Goal: Task Accomplishment & Management: Manage account settings

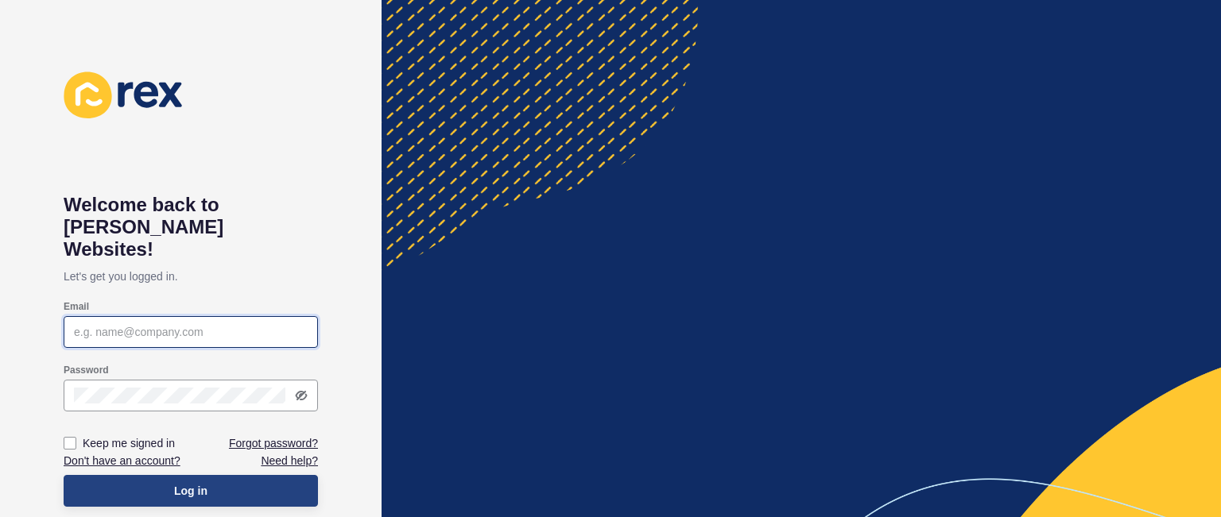
type input "[PERSON_NAME][EMAIL_ADDRESS][DOMAIN_NAME]"
click at [186, 483] on span "Log in" at bounding box center [190, 491] width 33 height 16
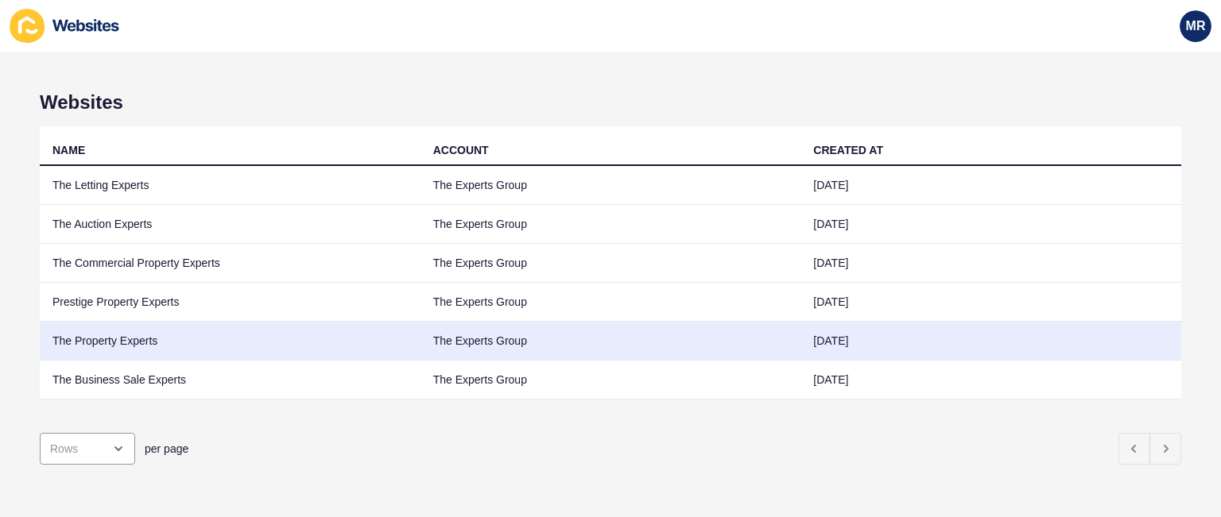
click at [144, 340] on td "The Property Experts" at bounding box center [230, 341] width 381 height 39
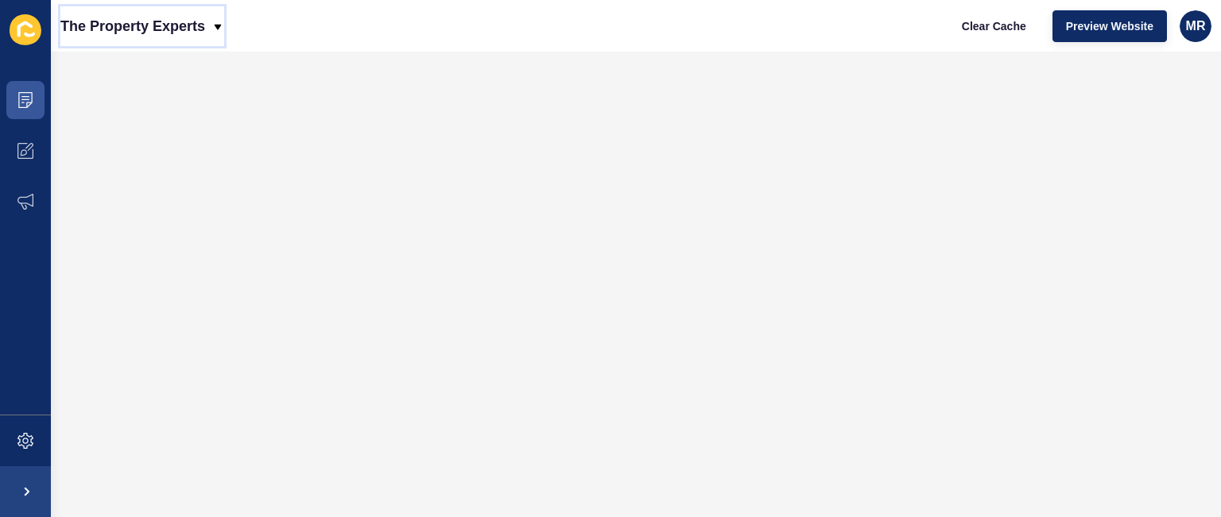
click at [166, 34] on p "The Property Experts" at bounding box center [132, 26] width 145 height 40
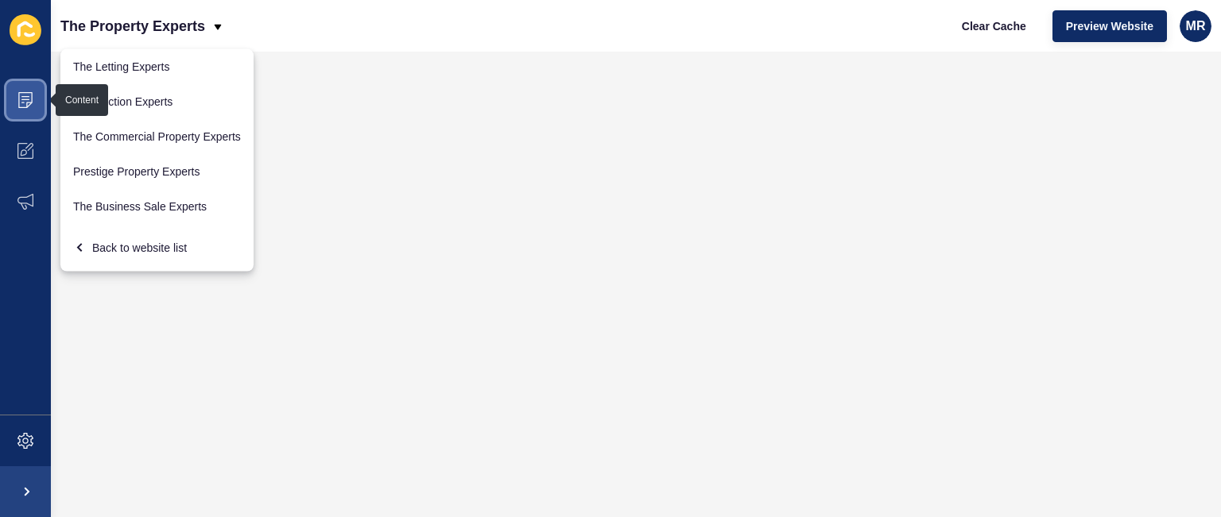
click at [28, 100] on icon at bounding box center [25, 100] width 16 height 16
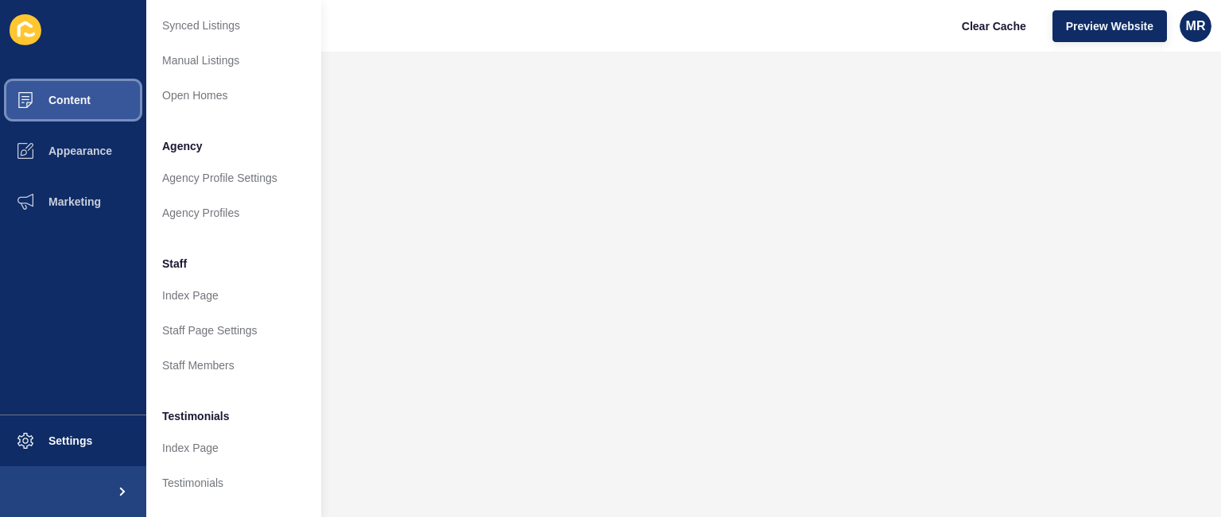
scroll to position [305, 0]
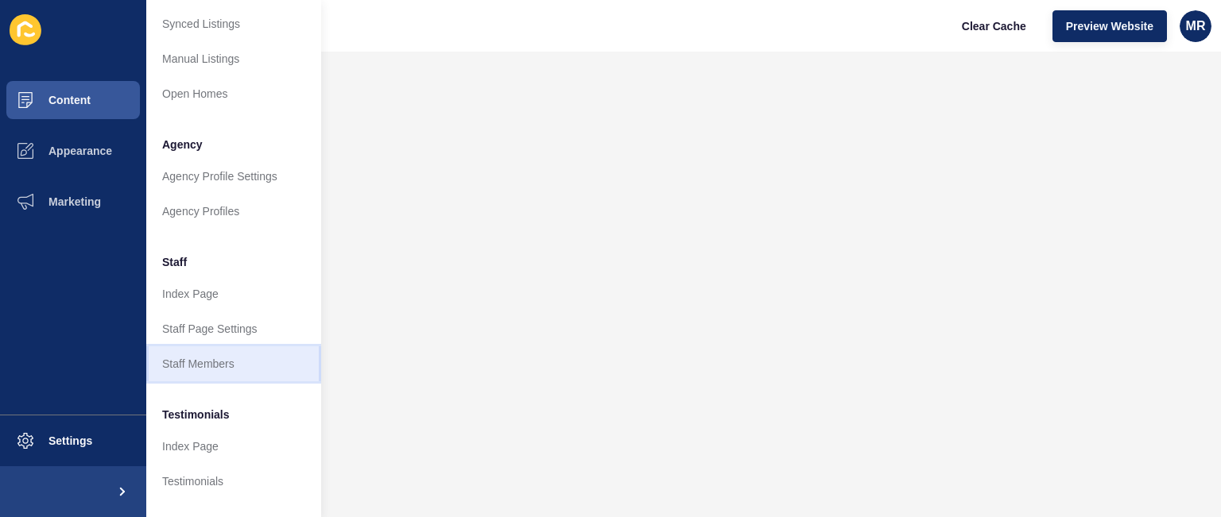
click at [245, 370] on link "Staff Members" at bounding box center [233, 364] width 175 height 35
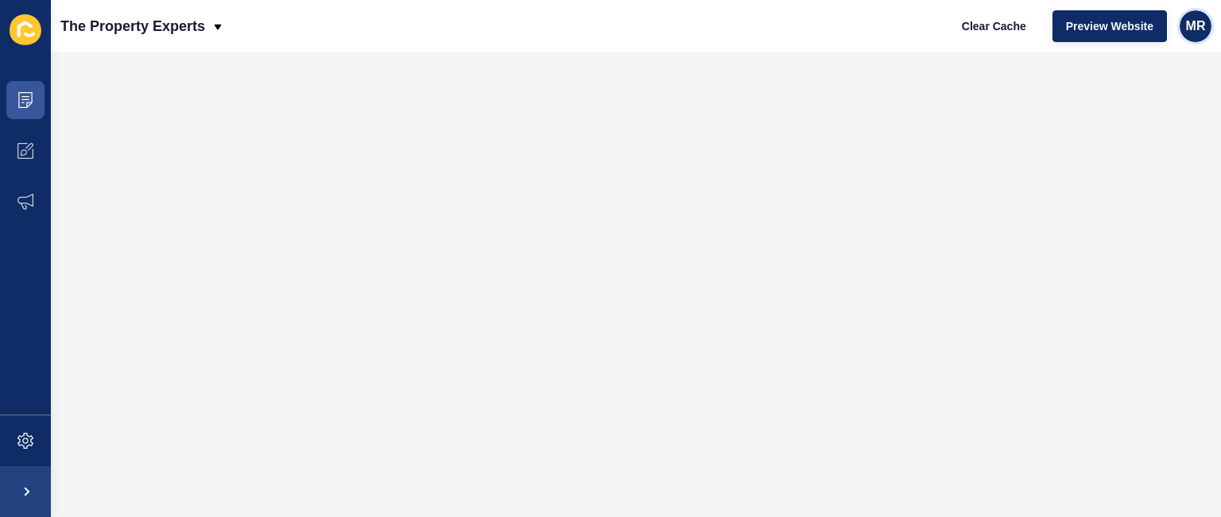
click at [1184, 30] on div "MR" at bounding box center [1196, 26] width 32 height 32
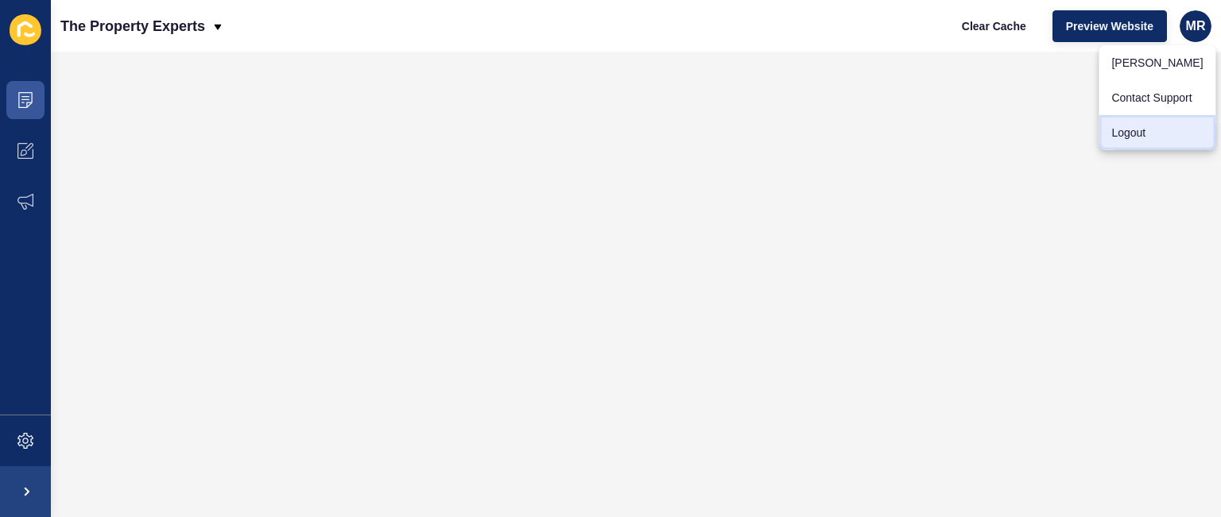
click at [1136, 130] on link "Logout" at bounding box center [1156, 132] width 117 height 35
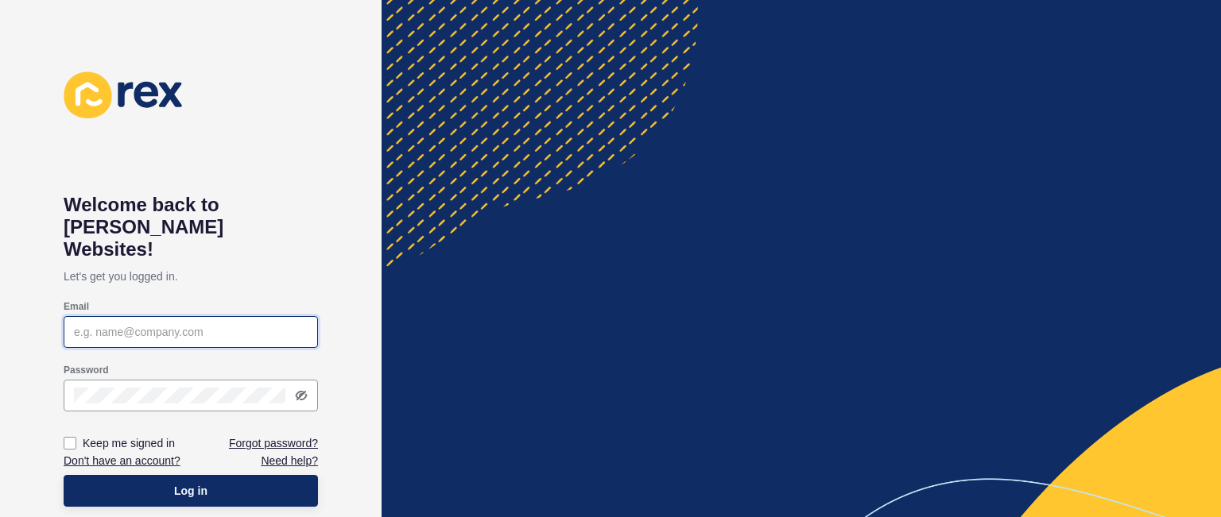
type input "[PERSON_NAME][EMAIL_ADDRESS][DOMAIN_NAME]"
